Goal: Task Accomplishment & Management: Use online tool/utility

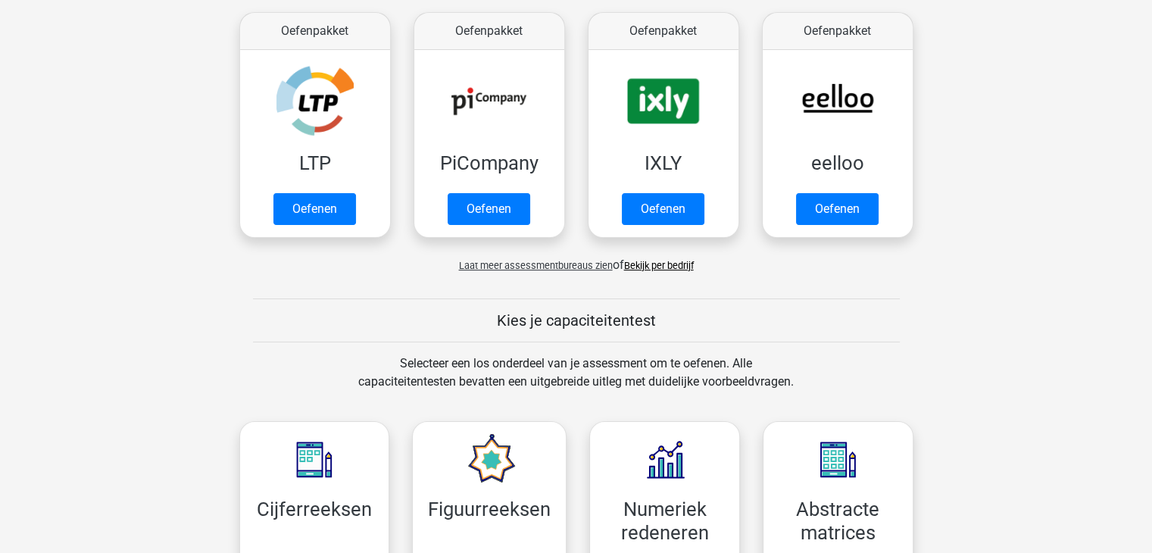
scroll to position [288, 0]
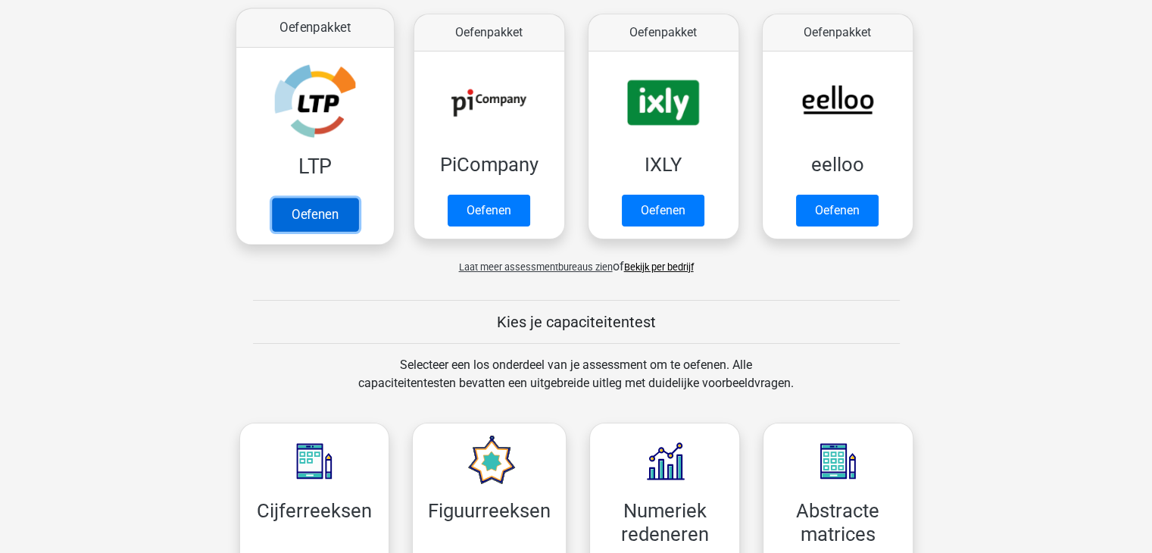
click at [303, 212] on link "Oefenen" at bounding box center [314, 214] width 86 height 33
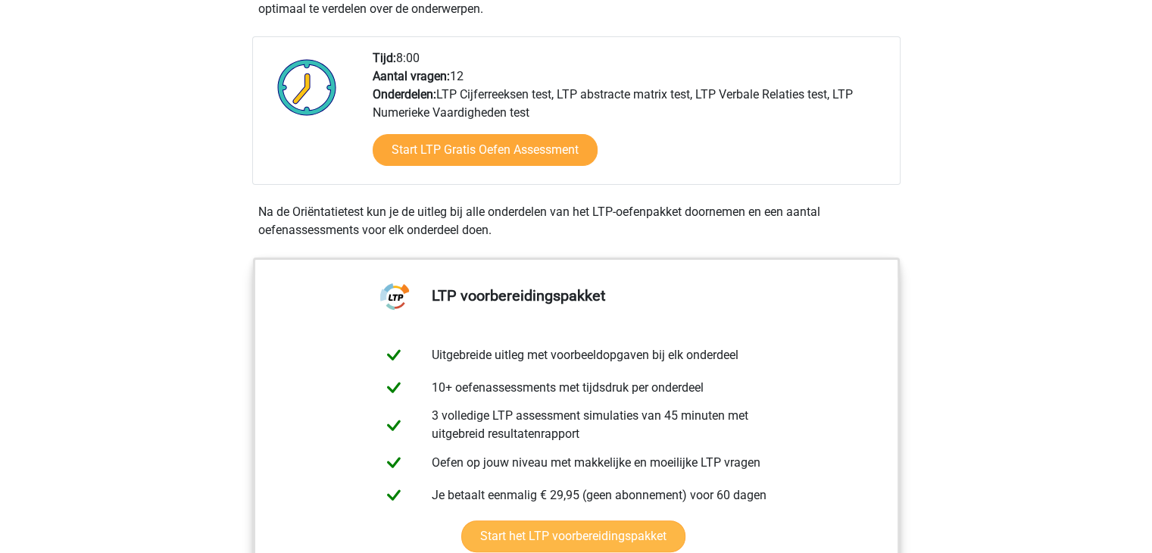
scroll to position [353, 0]
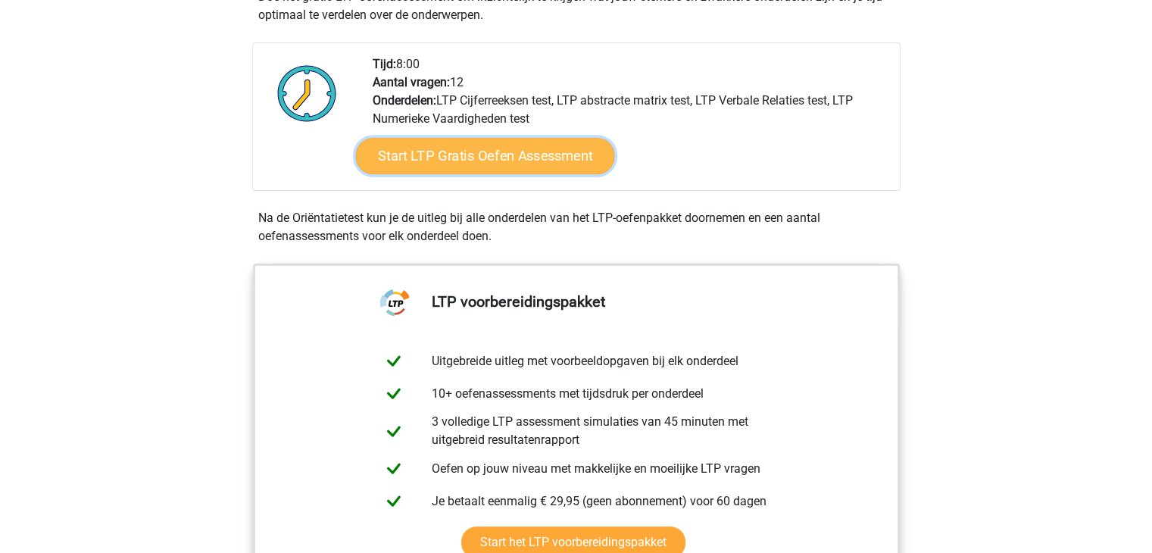
click at [552, 146] on link "Start LTP Gratis Oefen Assessment" at bounding box center [484, 156] width 259 height 36
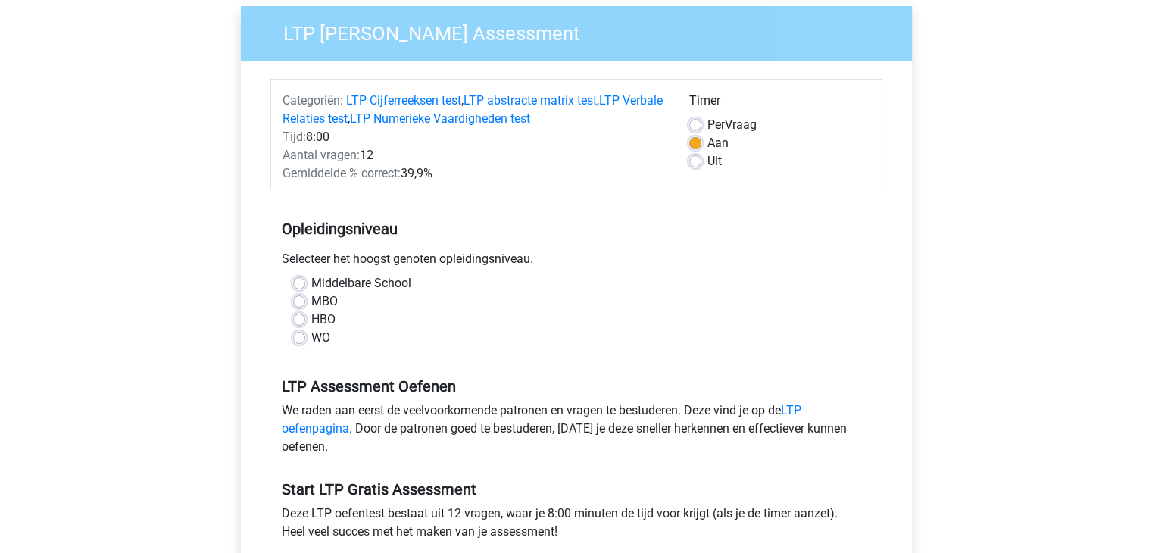
scroll to position [118, 0]
click at [297, 345] on div "WO" at bounding box center [576, 338] width 567 height 18
click at [297, 343] on div "WO" at bounding box center [576, 338] width 567 height 18
click at [311, 340] on label "WO" at bounding box center [320, 338] width 19 height 18
click at [297, 340] on input "WO" at bounding box center [299, 336] width 12 height 15
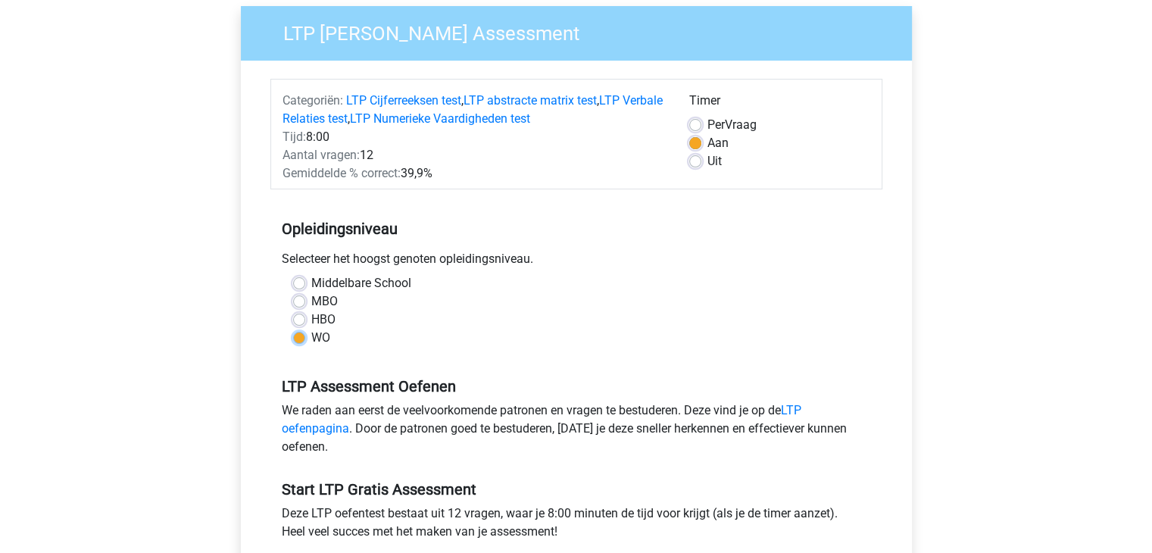
radio input "true"
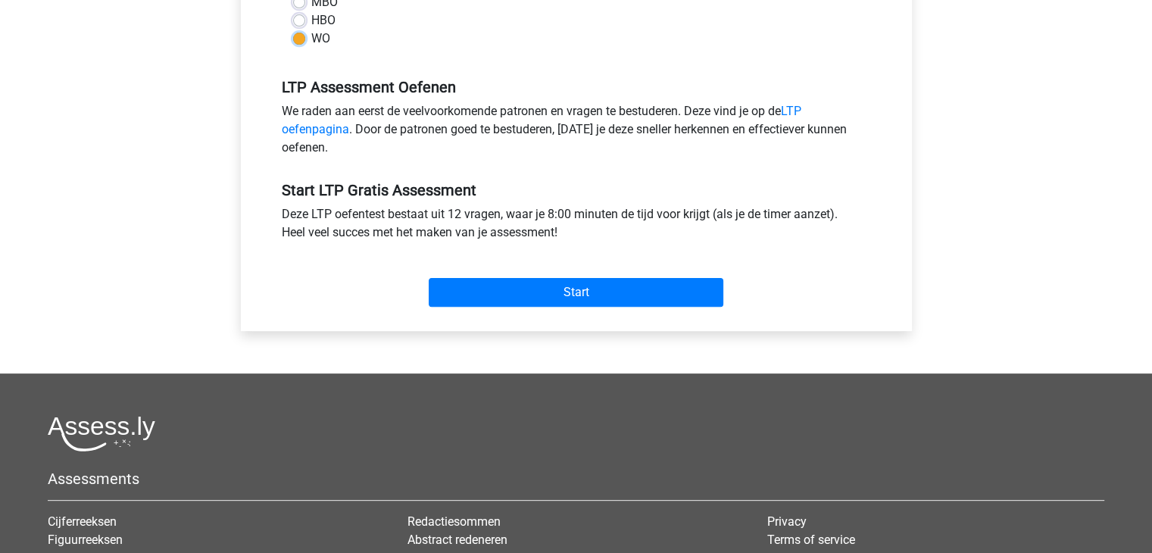
scroll to position [424, 0]
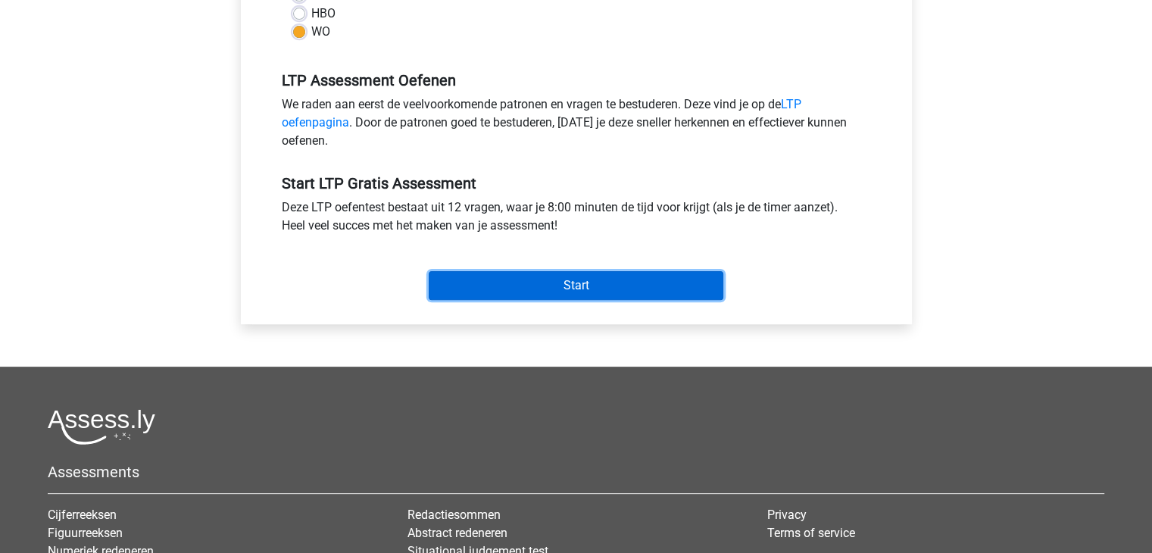
click at [586, 271] on input "Start" at bounding box center [576, 285] width 295 height 29
click at [450, 287] on input "Start" at bounding box center [576, 285] width 295 height 29
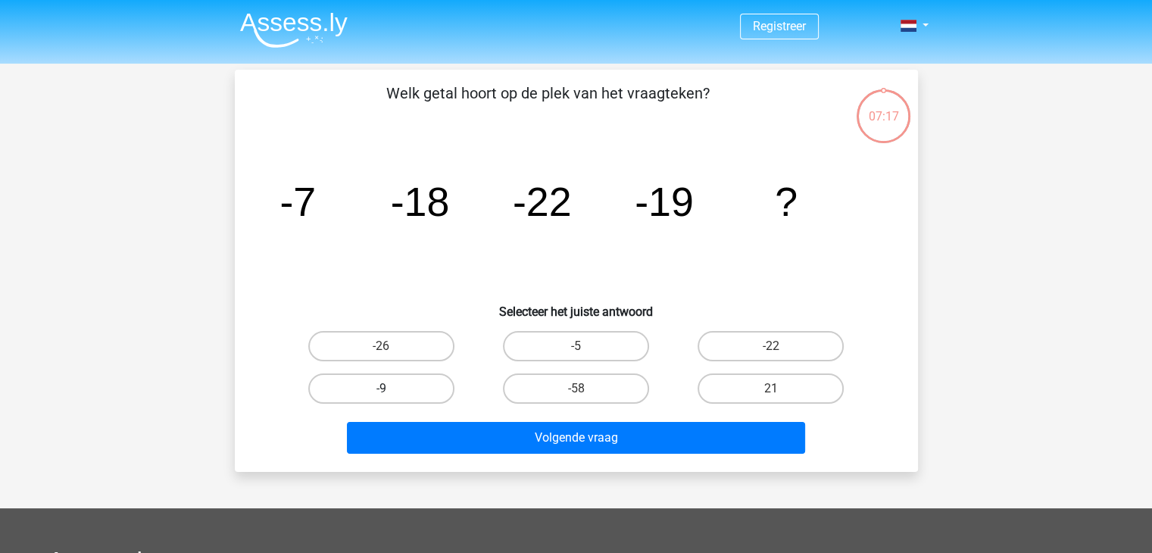
click at [372, 394] on label "-9" at bounding box center [381, 388] width 146 height 30
click at [381, 394] on input "-9" at bounding box center [386, 394] width 10 height 10
radio input "true"
